Goal: Task Accomplishment & Management: Manage account settings

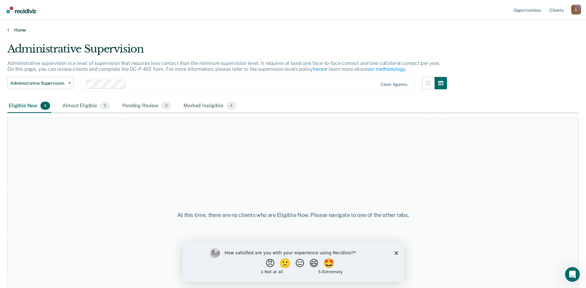
click at [19, 30] on link "Home" at bounding box center [292, 30] width 571 height 6
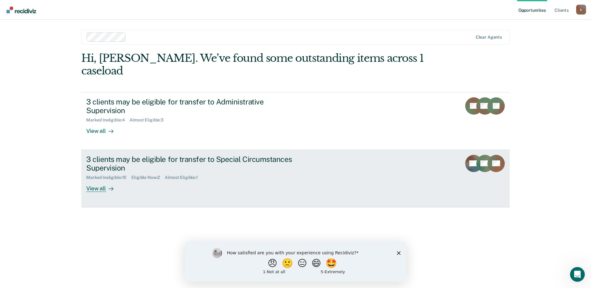
click at [388, 150] on link "3 clients may be eligible for transfer to Special Circumstances Supervision Mar…" at bounding box center [295, 178] width 428 height 57
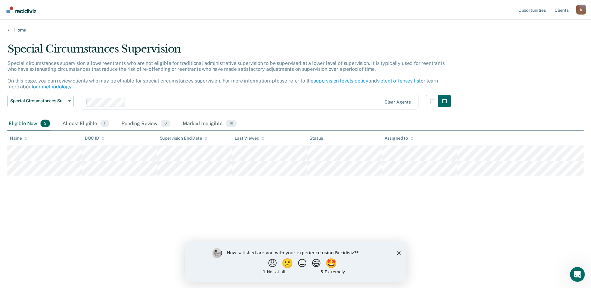
click at [397, 253] on icon "Close survey" at bounding box center [399, 253] width 4 height 4
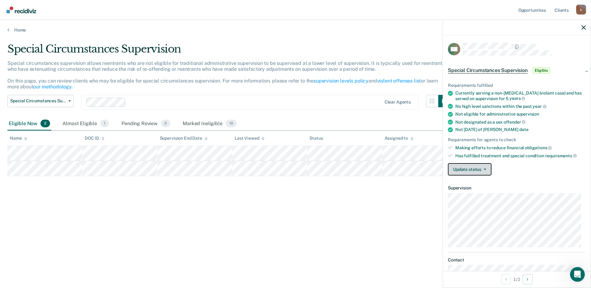
click at [484, 169] on icon "button" at bounding box center [484, 169] width 2 height 1
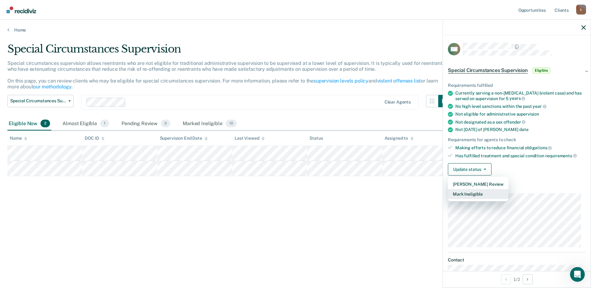
click at [469, 195] on button "Mark Ineligible" at bounding box center [478, 194] width 61 height 10
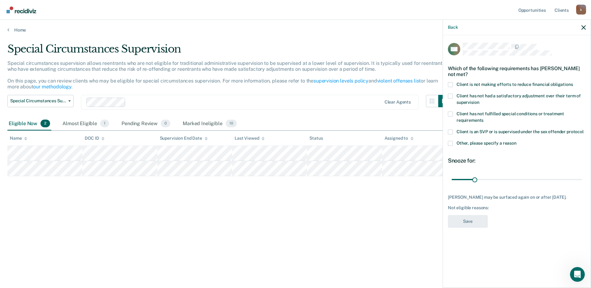
click at [454, 144] on label "Other, please specify a reason" at bounding box center [517, 144] width 138 height 6
click at [516, 141] on input "Other, please specify a reason" at bounding box center [516, 141] width 0 height 0
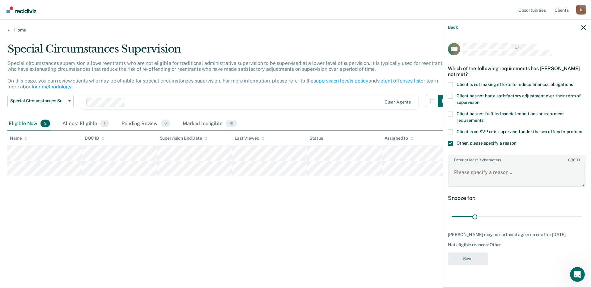
click at [491, 170] on textarea "Enter at least 3 characters 0 / 1600" at bounding box center [516, 175] width 137 height 23
type textarea "P"
type textarea "c"
type textarea "Case expires [DATE]"
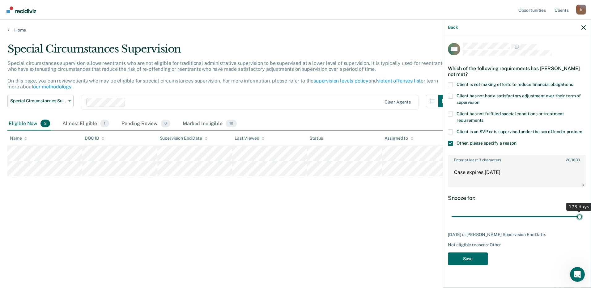
drag, startPoint x: 474, startPoint y: 215, endPoint x: 592, endPoint y: 192, distance: 120.2
type input "178"
click at [582, 211] on input "range" at bounding box center [516, 216] width 130 height 11
click at [478, 255] on button "Save" at bounding box center [468, 258] width 40 height 13
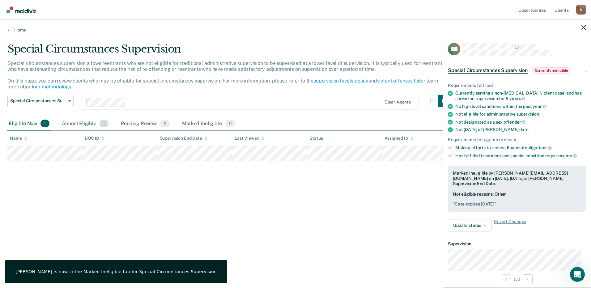
click at [97, 123] on div "Almost Eligible 1" at bounding box center [85, 124] width 49 height 14
click at [581, 27] on div at bounding box center [517, 27] width 148 height 15
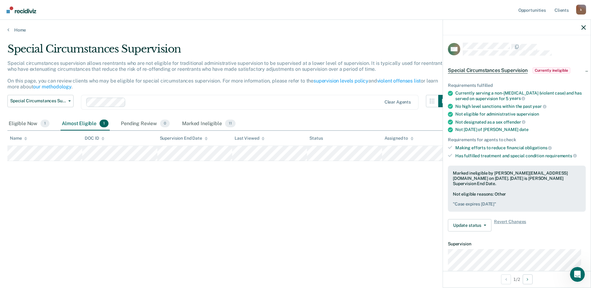
click at [587, 27] on div at bounding box center [517, 27] width 148 height 15
click at [584, 28] on icon "button" at bounding box center [583, 27] width 4 height 4
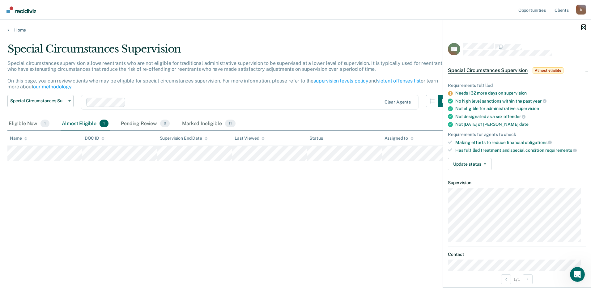
click at [584, 25] on icon "button" at bounding box center [583, 27] width 4 height 4
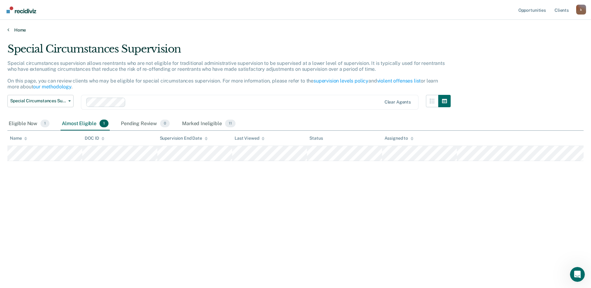
click at [16, 30] on link "Home" at bounding box center [295, 30] width 576 height 6
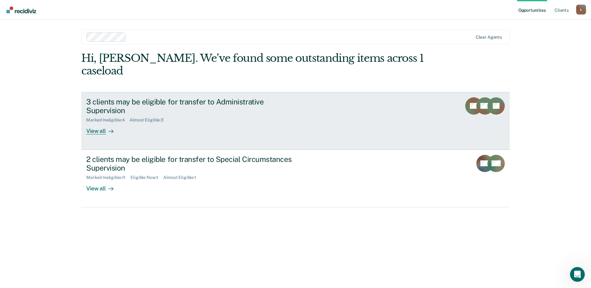
click at [303, 109] on div "3 clients may be eligible for transfer to Administrative Supervision Marked Ine…" at bounding box center [202, 115] width 232 height 37
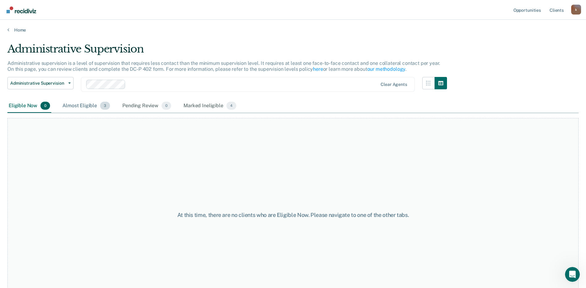
click at [63, 104] on div "Almost Eligible 3" at bounding box center [86, 106] width 50 height 14
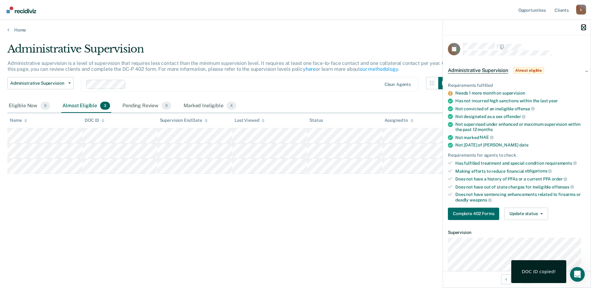
click at [583, 27] on icon "button" at bounding box center [583, 27] width 4 height 4
click at [584, 28] on icon "button" at bounding box center [583, 27] width 4 height 4
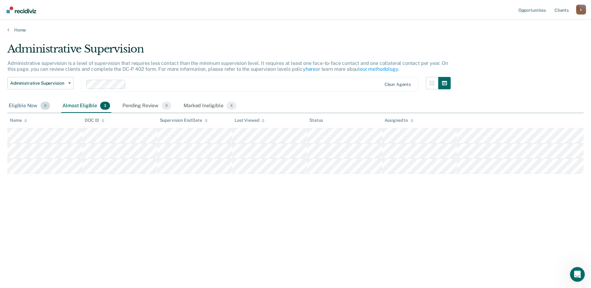
click at [21, 108] on div "Eligible Now 0" at bounding box center [29, 106] width 44 height 14
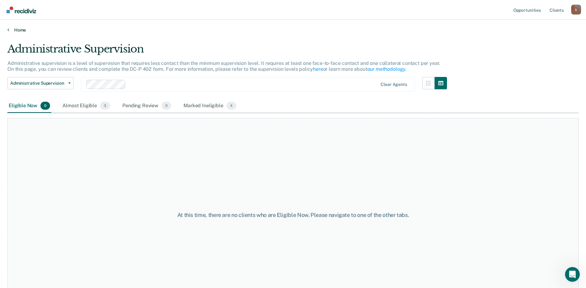
click at [18, 30] on link "Home" at bounding box center [292, 30] width 571 height 6
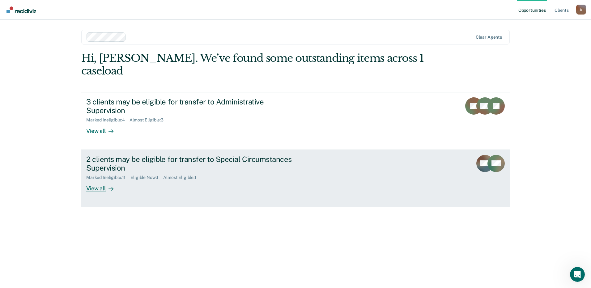
click at [212, 175] on link "2 clients may be eligible for transfer to Special Circumstances Supervision Mar…" at bounding box center [295, 178] width 428 height 57
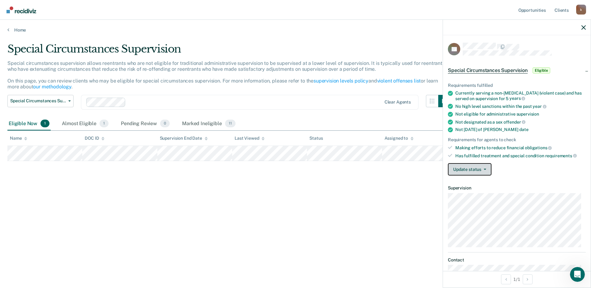
click at [483, 171] on button "Update status" at bounding box center [470, 169] width 44 height 12
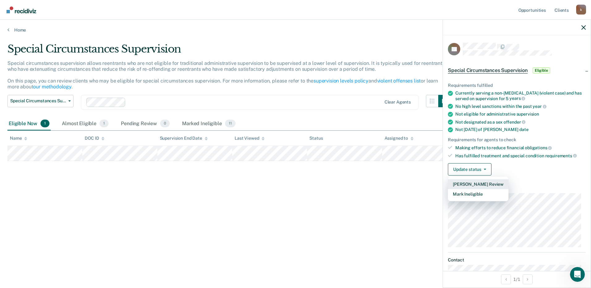
click at [469, 183] on button "[PERSON_NAME] Review" at bounding box center [478, 184] width 61 height 10
